Goal: Complete application form

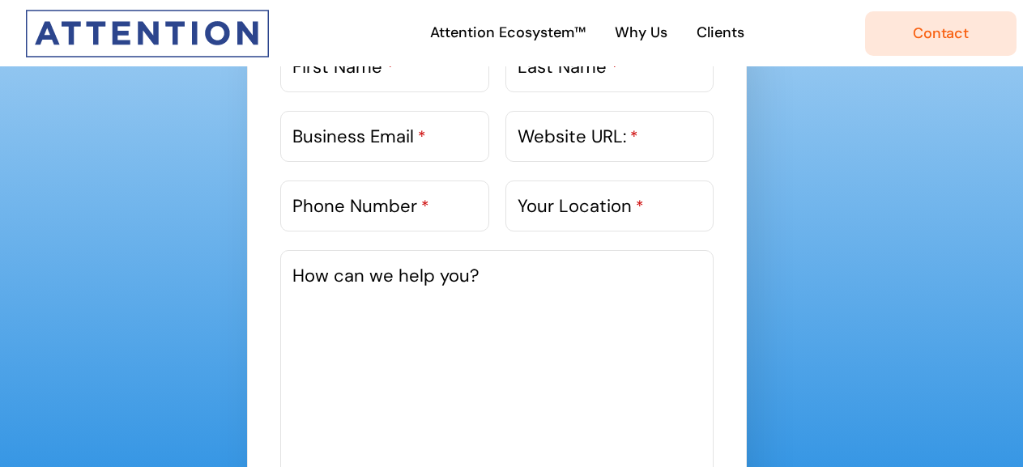
scroll to position [844, 0]
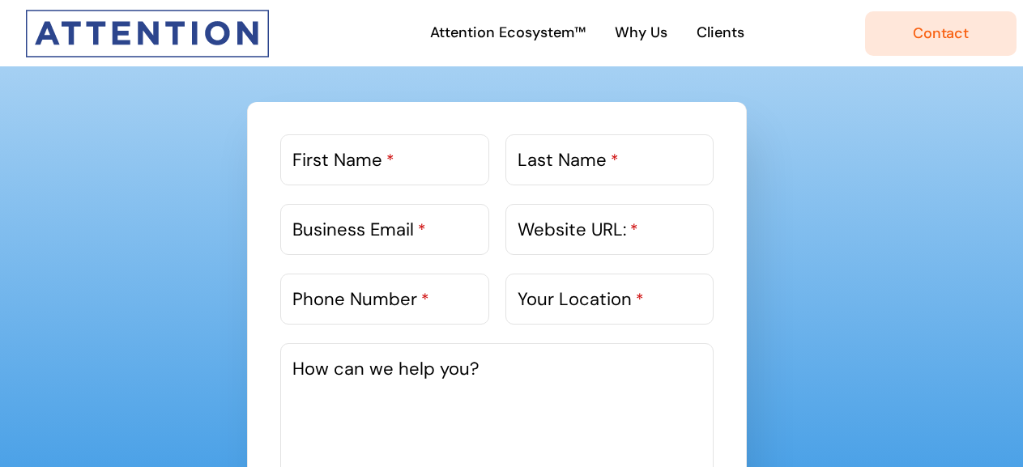
click at [373, 160] on label "First Name *" at bounding box center [343, 160] width 102 height 27
click at [373, 160] on input "First Name *" at bounding box center [384, 159] width 208 height 51
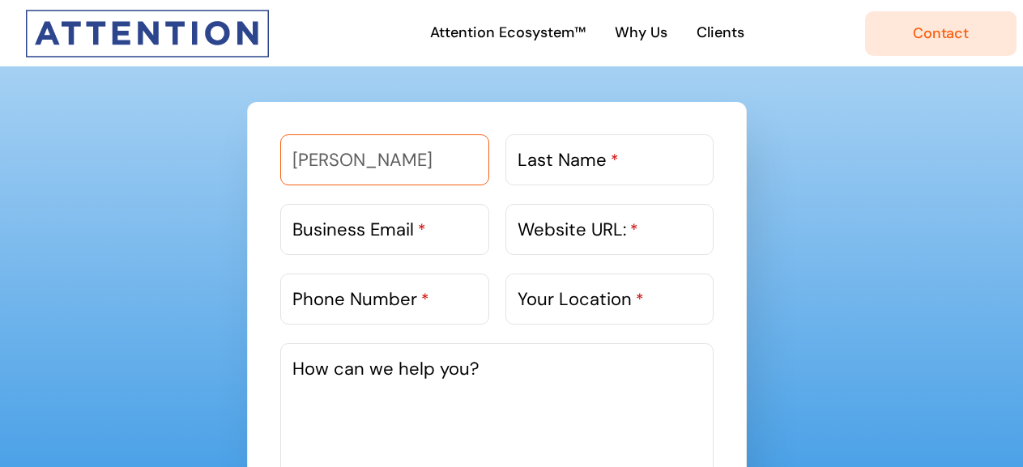
type input "[PERSON_NAME]"
click at [616, 168] on span "*" at bounding box center [614, 160] width 8 height 21
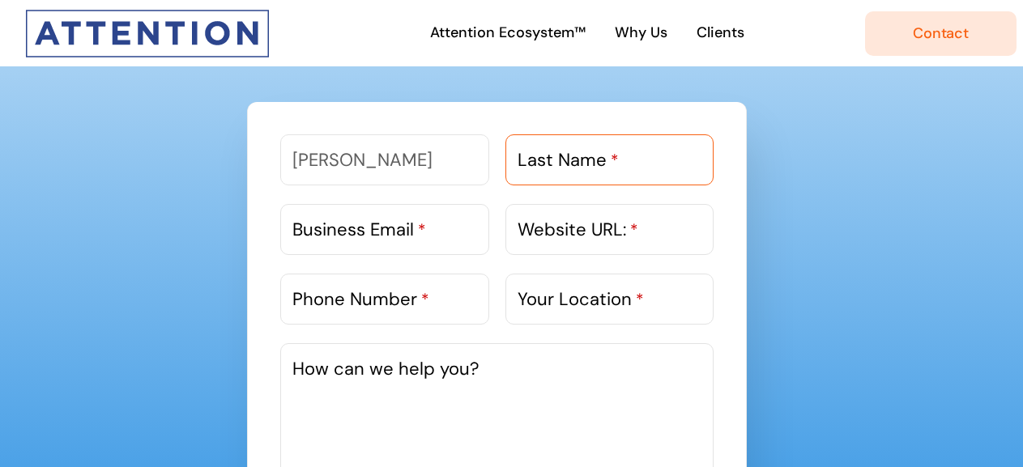
click at [616, 168] on input "Last Name *" at bounding box center [609, 159] width 208 height 51
type input "[PERSON_NAME]"
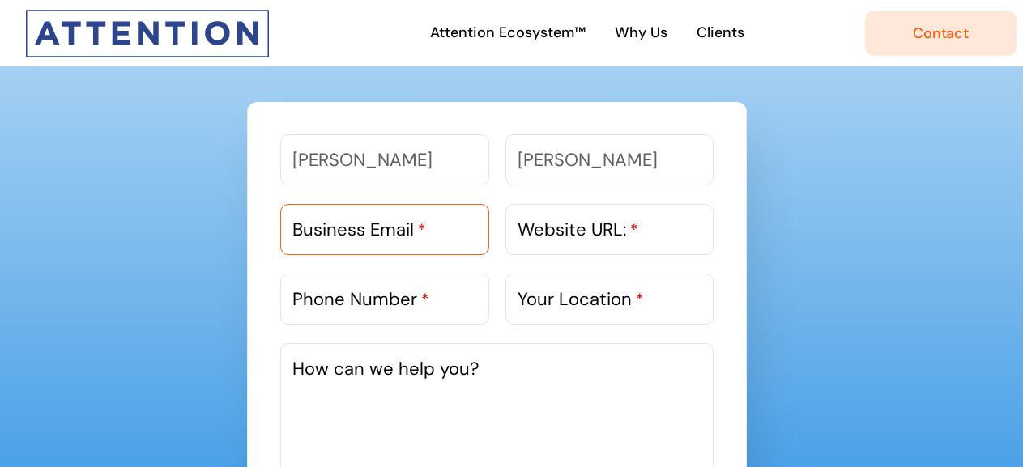
click at [461, 207] on input "Business Email *" at bounding box center [384, 229] width 208 height 51
click at [447, 387] on textarea "How can we help you?" at bounding box center [496, 464] width 433 height 243
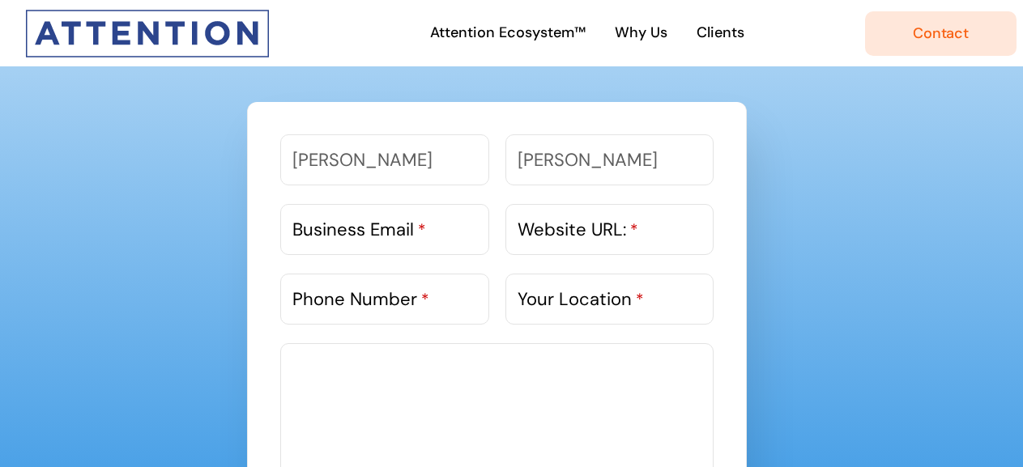
paste textarea "I had a look at your Website and noticed you are in a similar space - digital m…"
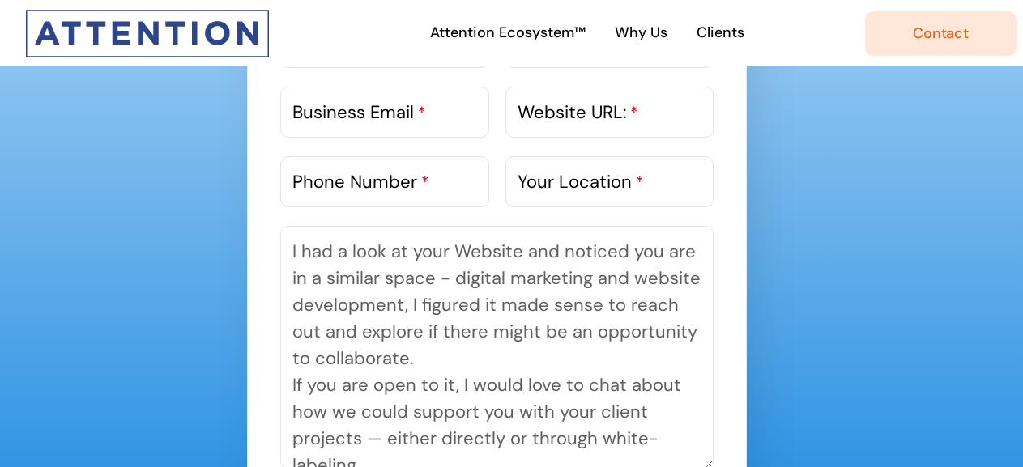
scroll to position [116, 0]
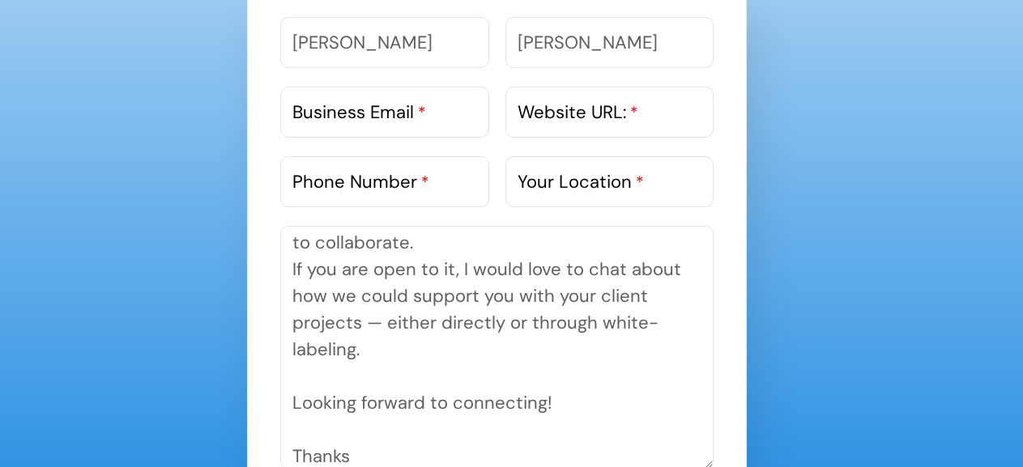
type textarea "I had a look at your Website and noticed you are in a similar space - digital m…"
click at [330, 121] on label "Business Email *" at bounding box center [359, 112] width 134 height 27
click at [330, 121] on input "Business Email *" at bounding box center [384, 112] width 208 height 51
click at [285, 113] on input "Business Email *" at bounding box center [384, 112] width 208 height 51
paste input "[EMAIL_ADDRESS][DOMAIN_NAME]"
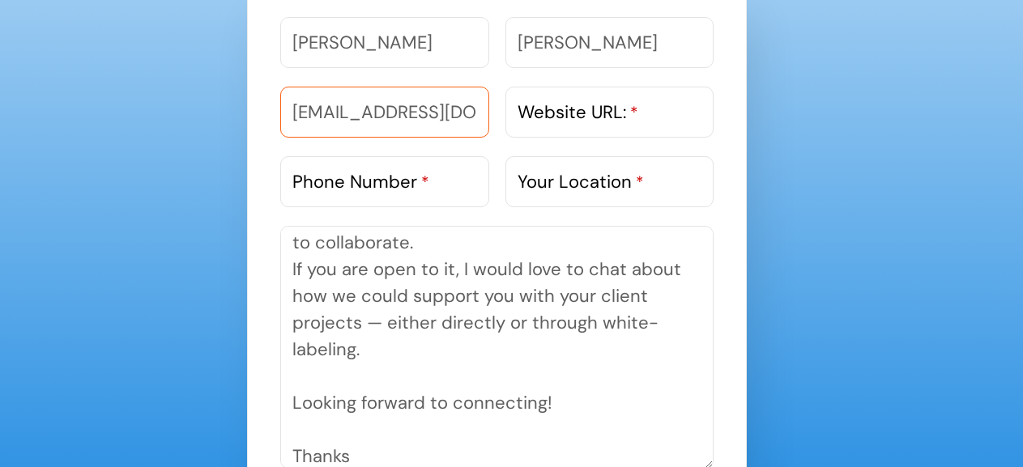
scroll to position [0, 31]
type input "[EMAIL_ADDRESS][DOMAIN_NAME]"
click at [530, 104] on label "Website URL: *" at bounding box center [577, 112] width 121 height 27
click at [530, 104] on input "Website URL: *" at bounding box center [609, 112] width 208 height 51
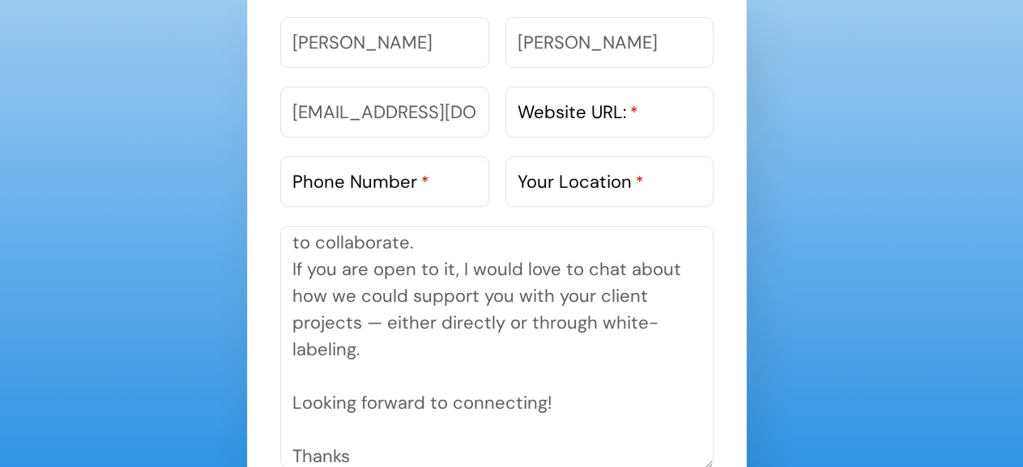
drag, startPoint x: 672, startPoint y: 378, endPoint x: 623, endPoint y: 255, distance: 132.3
click at [672, 378] on textarea "I had a look at your Website and noticed you are in a similar space - digital m…" at bounding box center [496, 347] width 433 height 243
click at [586, 183] on label "Your Location *" at bounding box center [580, 181] width 126 height 27
click at [586, 183] on input "Your Location *" at bounding box center [609, 181] width 208 height 51
click at [555, 113] on label "Website URL: *" at bounding box center [577, 112] width 121 height 27
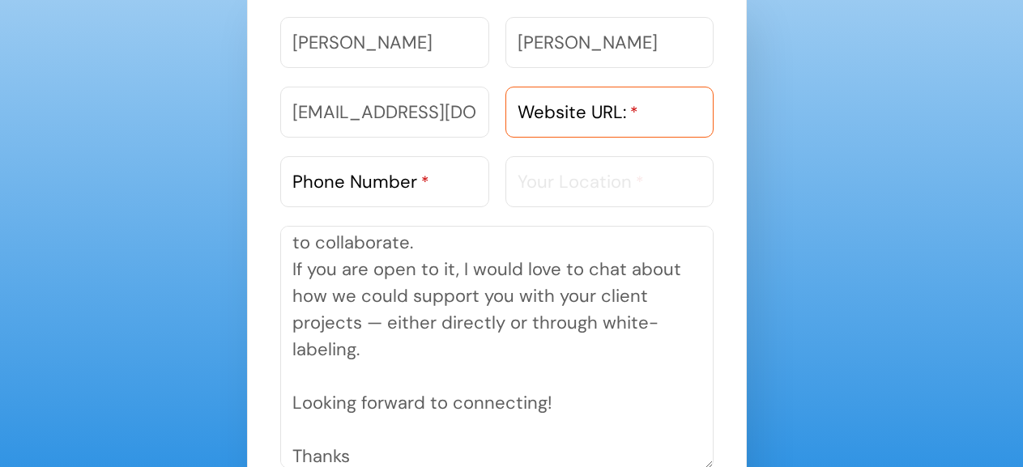
click at [555, 113] on input "Website URL: *" at bounding box center [609, 112] width 208 height 51
paste input "[URL][DOMAIN_NAME]"
type input "[URL][DOMAIN_NAME]"
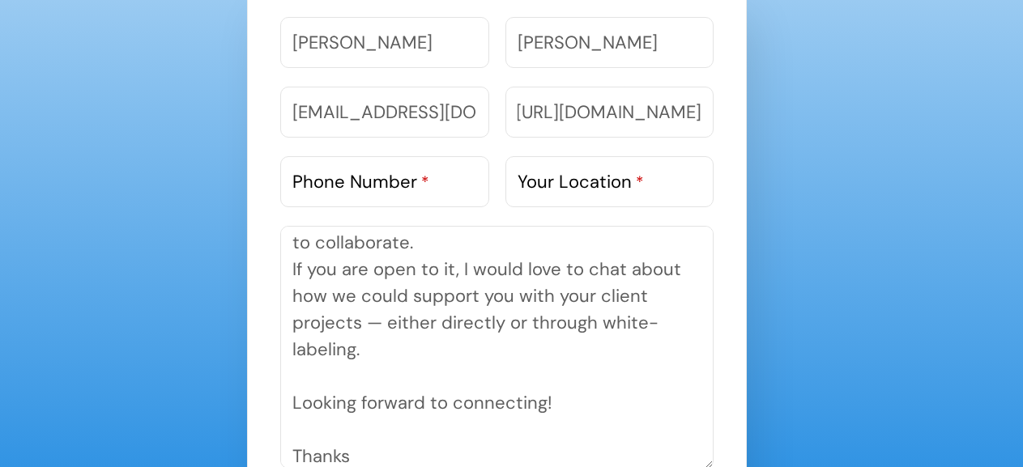
scroll to position [0, 0]
click at [550, 172] on label "Your Location *" at bounding box center [580, 181] width 126 height 27
click at [550, 172] on input "Your Location *" at bounding box center [609, 181] width 208 height 51
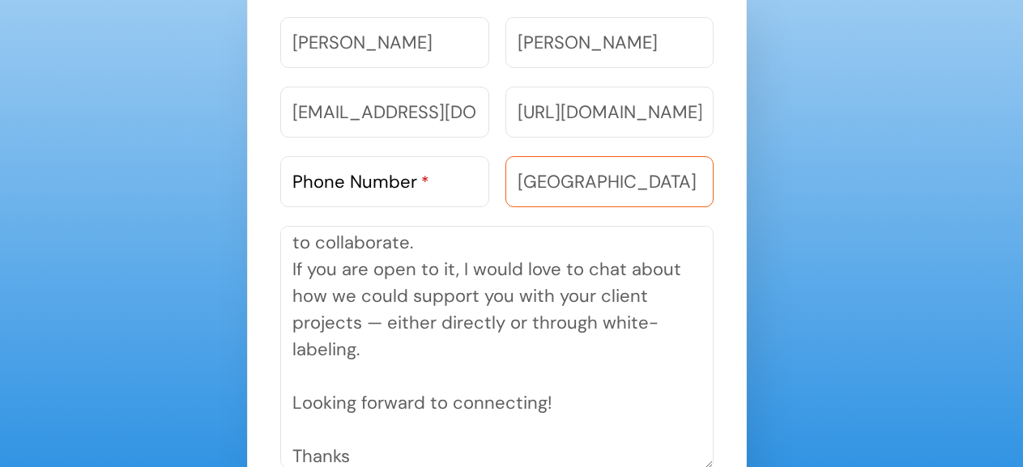
type input "[GEOGRAPHIC_DATA]"
drag, startPoint x: 375, startPoint y: 179, endPoint x: 353, endPoint y: 341, distance: 163.4
click at [376, 178] on label "Phone Number *" at bounding box center [360, 181] width 137 height 27
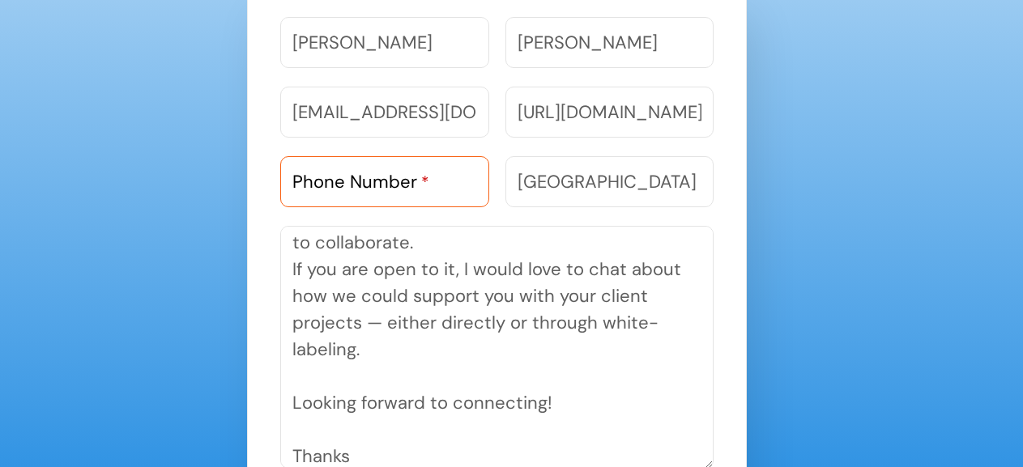
click at [376, 178] on input "Phone Number *" at bounding box center [384, 181] width 208 height 51
paste input "9818303983"
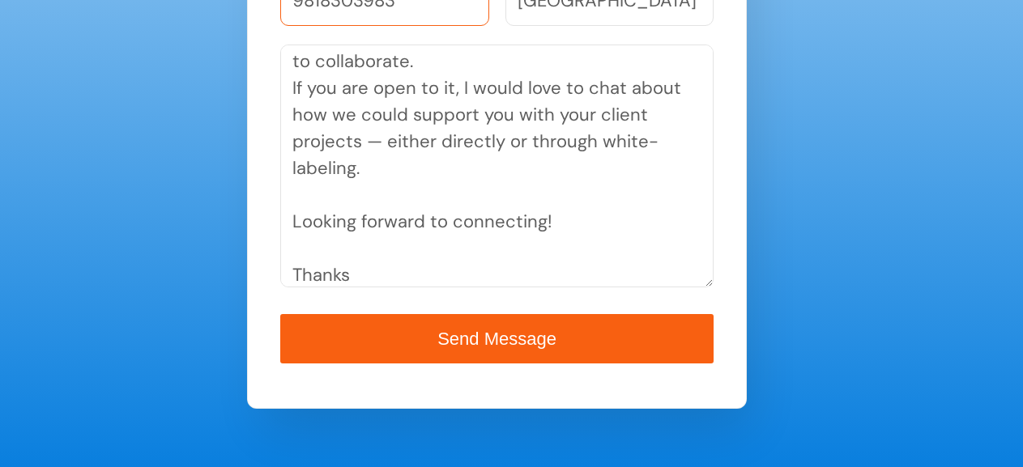
scroll to position [1147, 0]
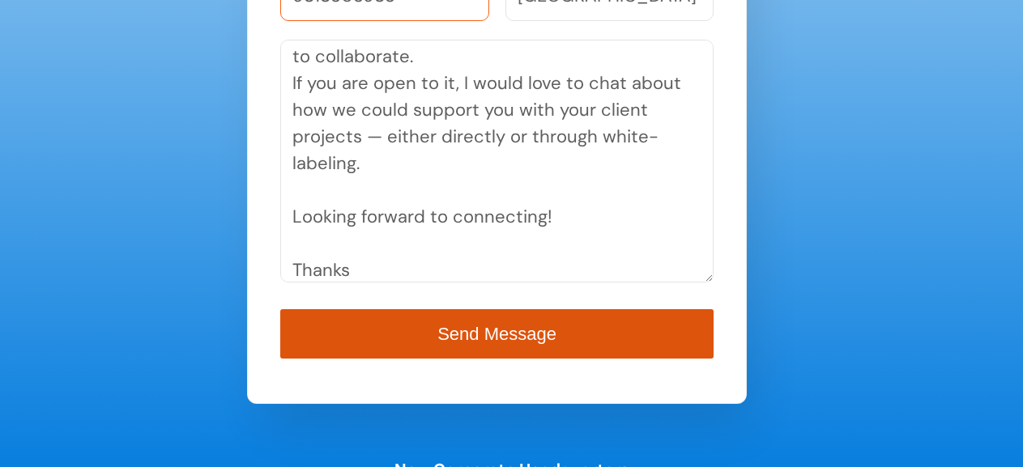
type input "9818303983"
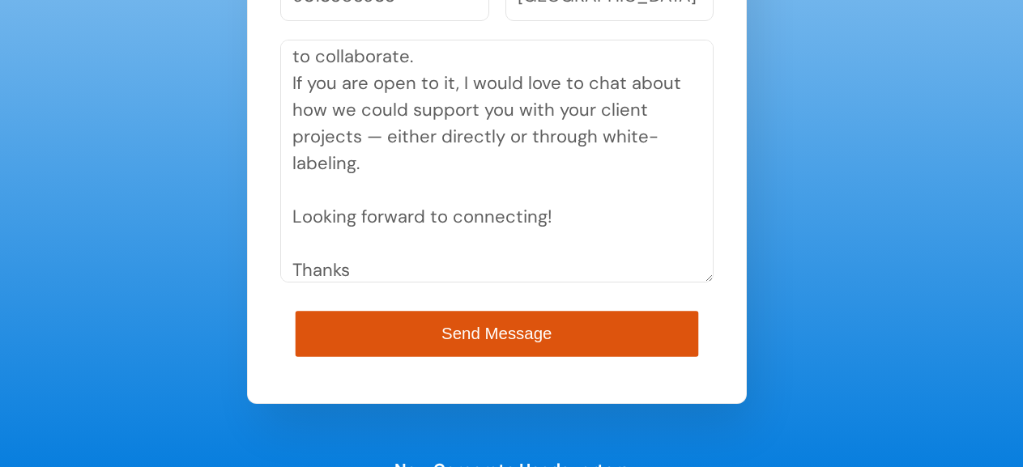
click at [606, 329] on button "Send Message" at bounding box center [497, 334] width 402 height 46
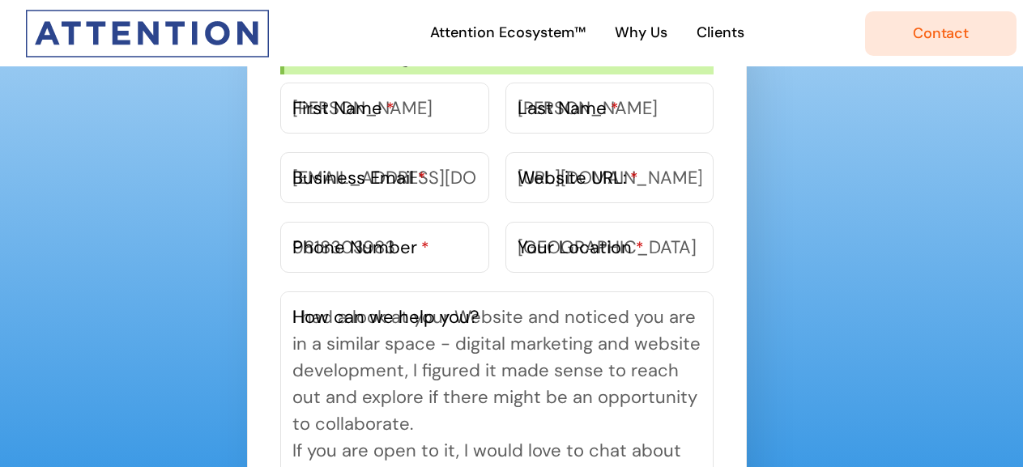
scroll to position [727, 0]
